Goal: Navigation & Orientation: Find specific page/section

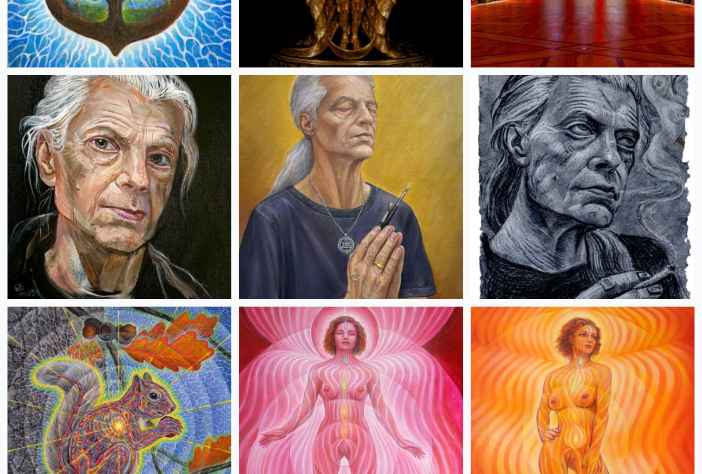
scroll to position [745, 0]
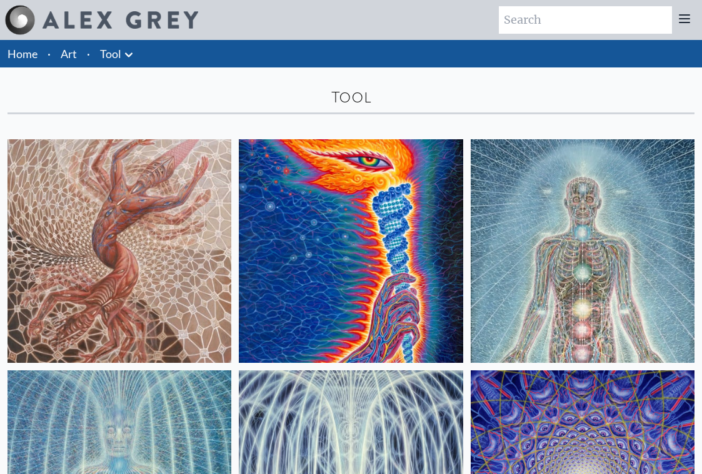
click at [114, 54] on link "Tool" at bounding box center [110, 54] width 21 height 18
click at [73, 61] on link "Art" at bounding box center [69, 54] width 16 height 18
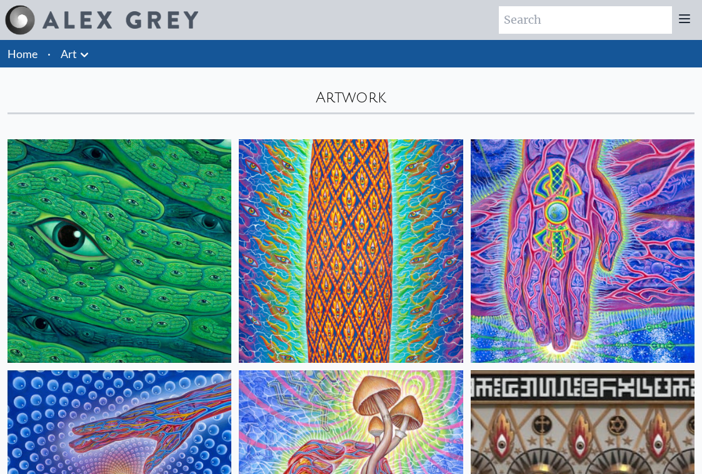
click at [37, 59] on link "Home" at bounding box center [23, 54] width 30 height 14
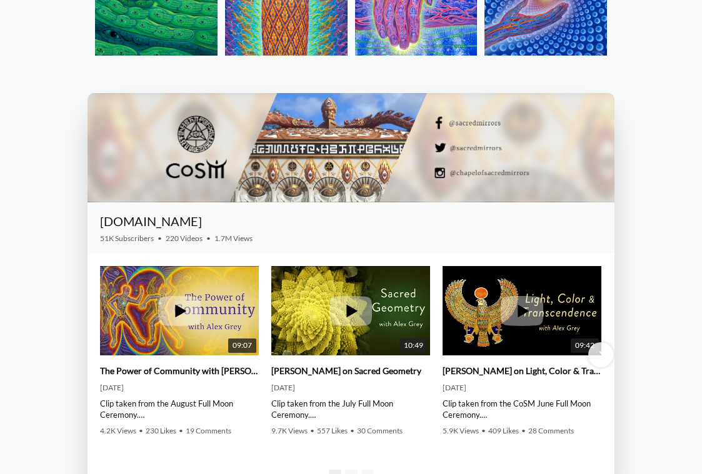
scroll to position [1535, 0]
